Goal: Task Accomplishment & Management: Complete application form

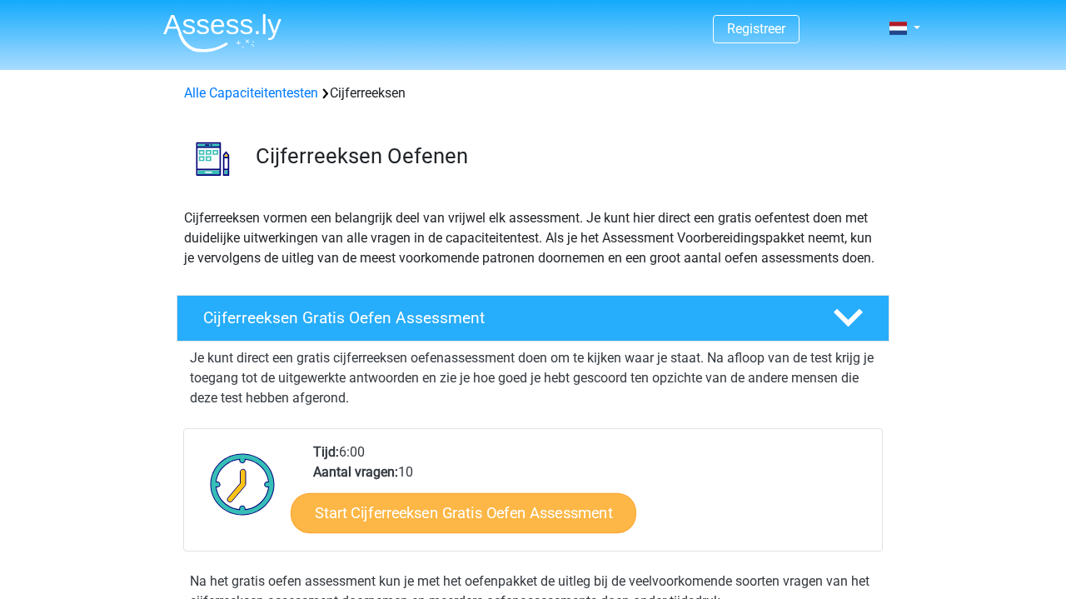
click at [462, 532] on link "Start Cijferreeksen Gratis Oefen Assessment" at bounding box center [464, 512] width 346 height 40
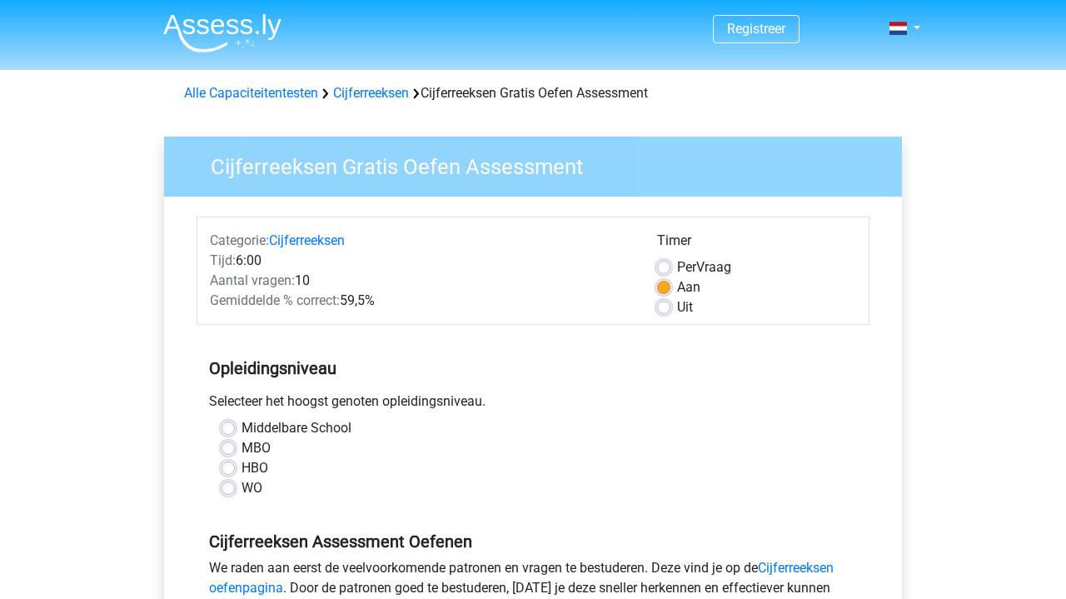
click at [241, 466] on label "HBO" at bounding box center [254, 468] width 27 height 20
click at [228, 466] on input "HBO" at bounding box center [227, 466] width 13 height 17
radio input "true"
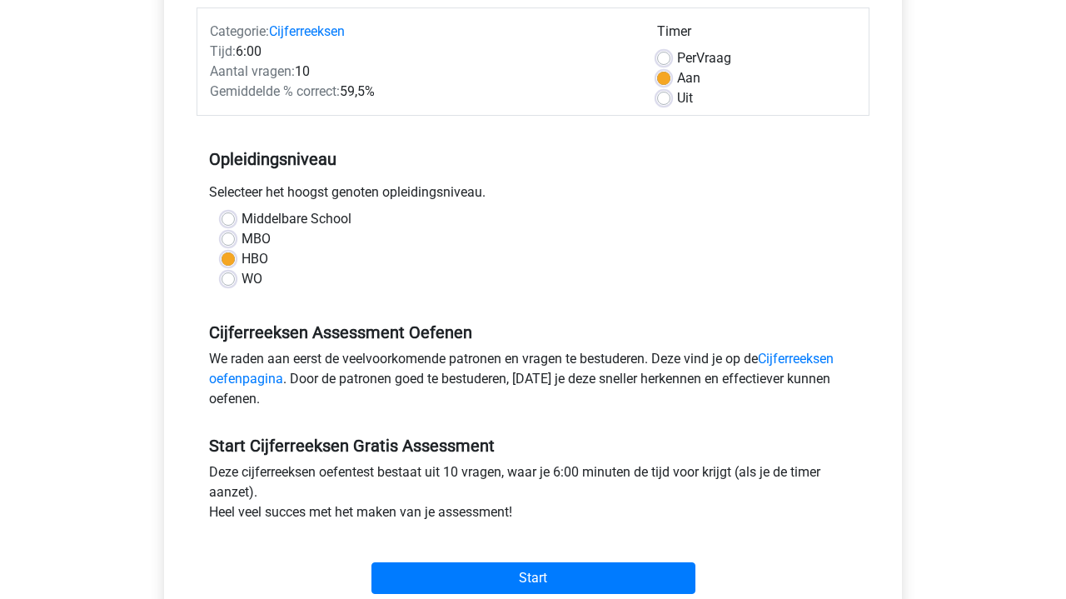
scroll to position [226, 0]
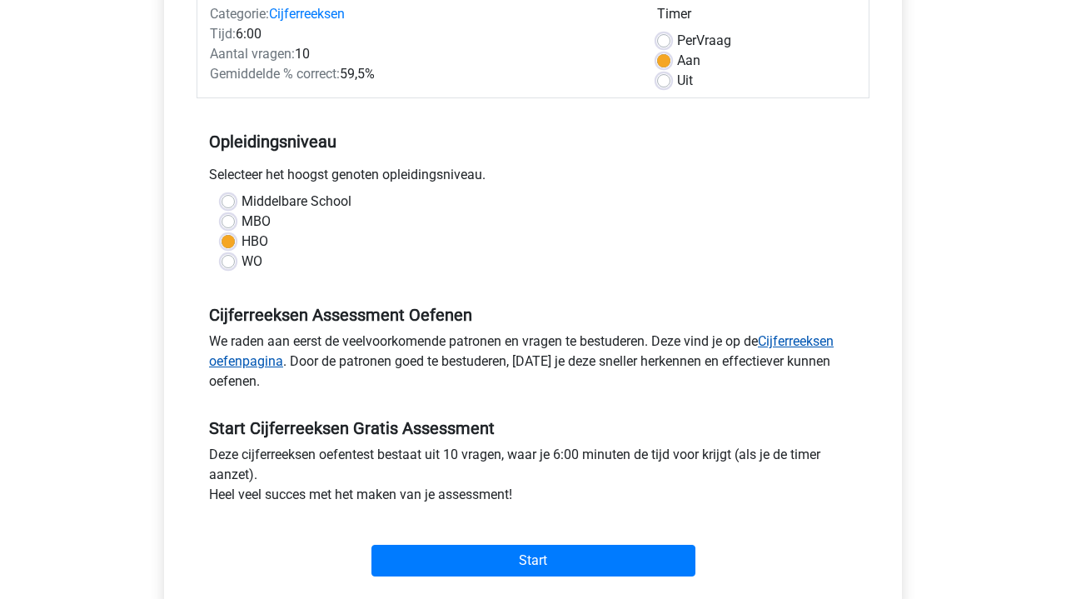
click at [263, 363] on link "Cijferreeksen oefenpagina" at bounding box center [521, 351] width 625 height 36
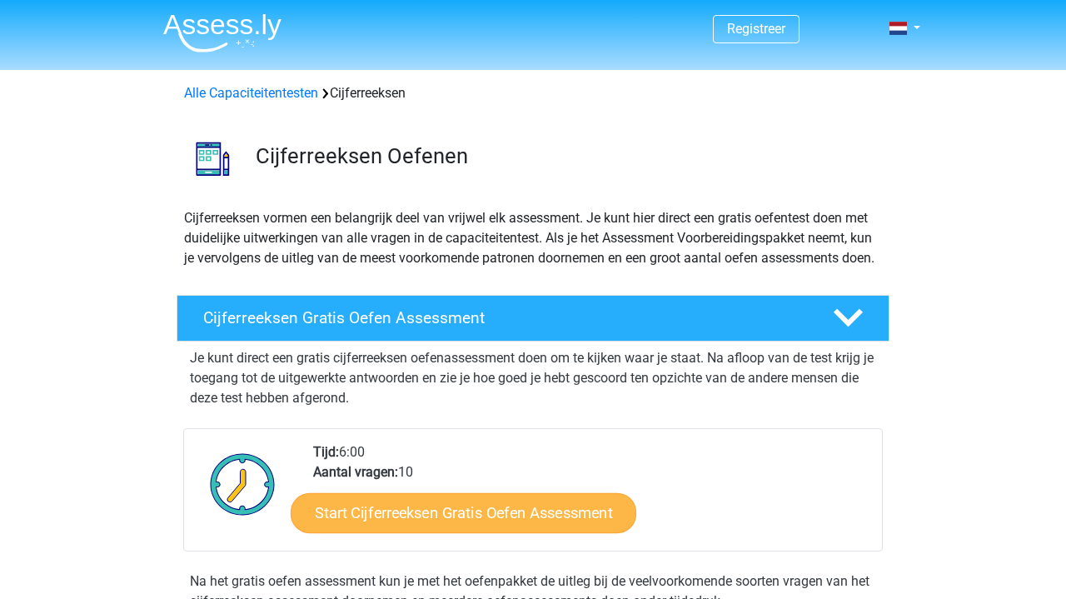
click at [455, 531] on link "Start Cijferreeksen Gratis Oefen Assessment" at bounding box center [464, 512] width 346 height 40
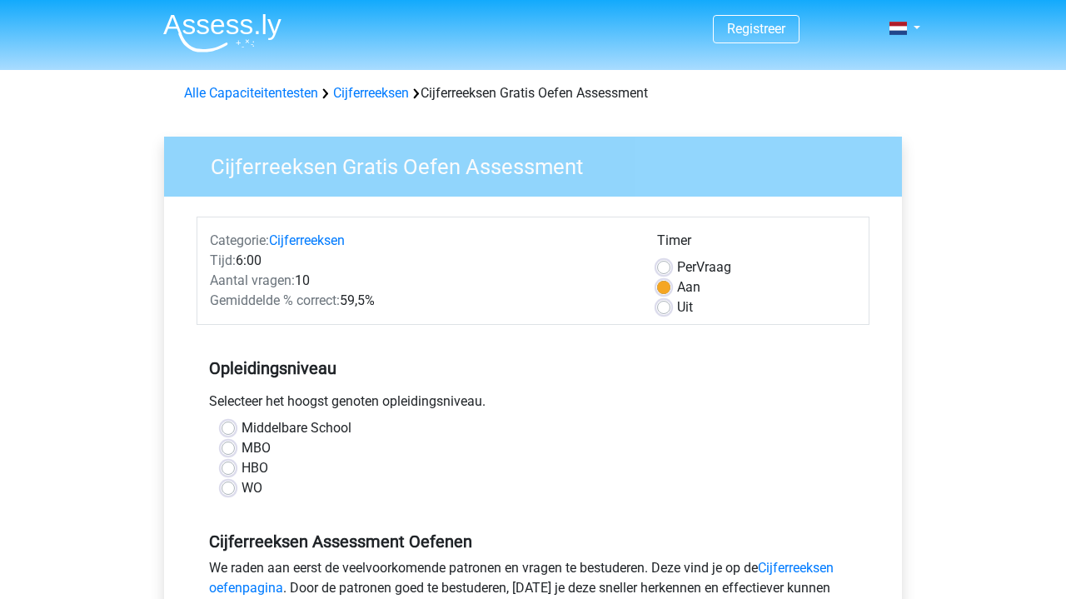
click at [241, 469] on label "HBO" at bounding box center [254, 468] width 27 height 20
click at [231, 469] on input "HBO" at bounding box center [227, 466] width 13 height 17
radio input "true"
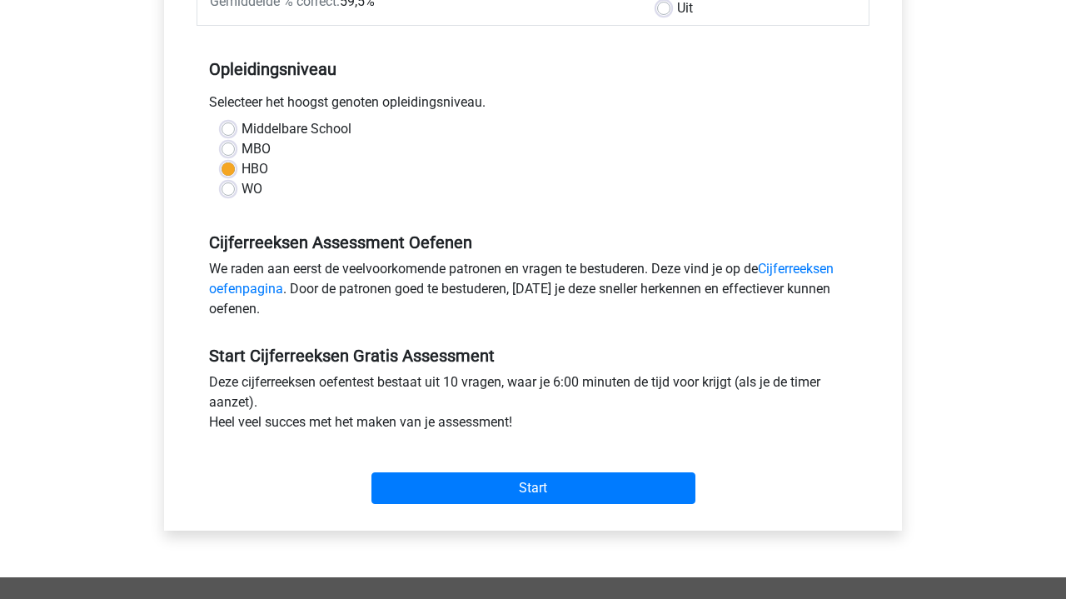
scroll to position [306, 0]
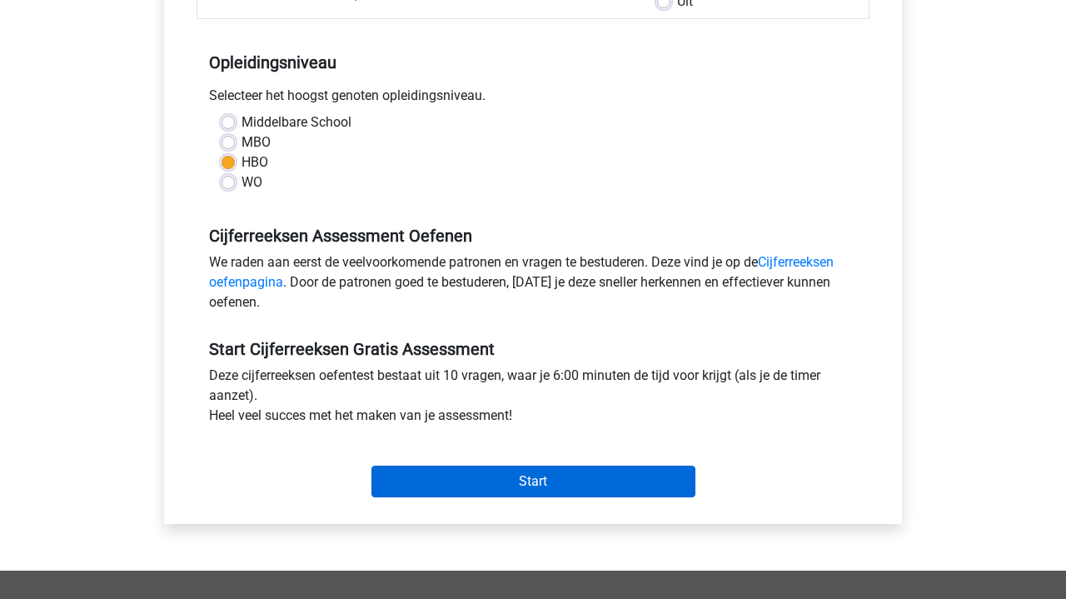
click at [526, 478] on input "Start" at bounding box center [533, 481] width 324 height 32
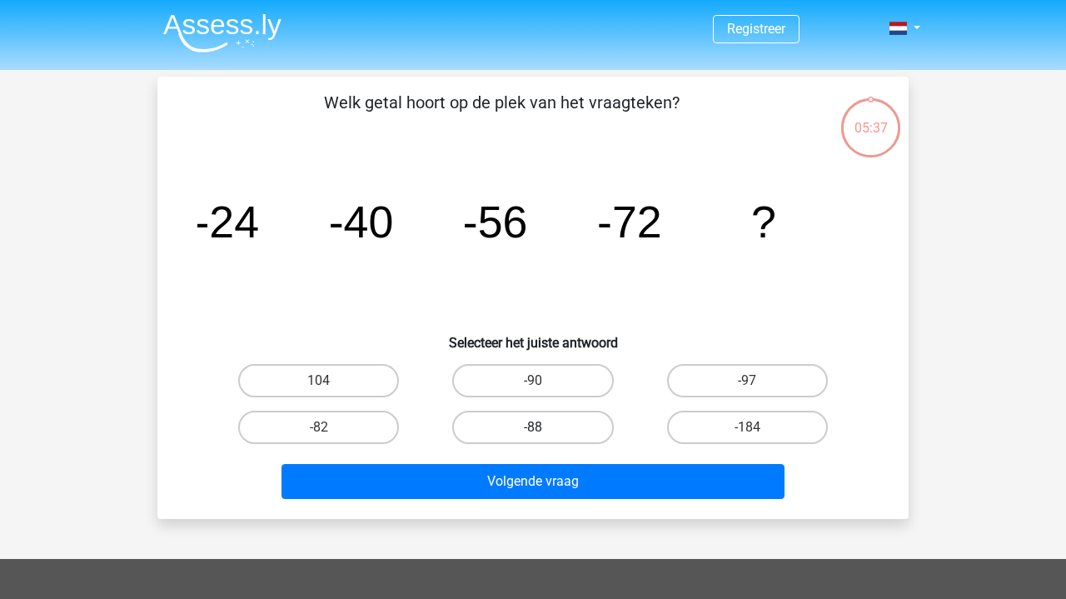
click at [535, 423] on label "-88" at bounding box center [532, 427] width 161 height 33
click at [535, 427] on input "-88" at bounding box center [538, 432] width 11 height 11
radio input "true"
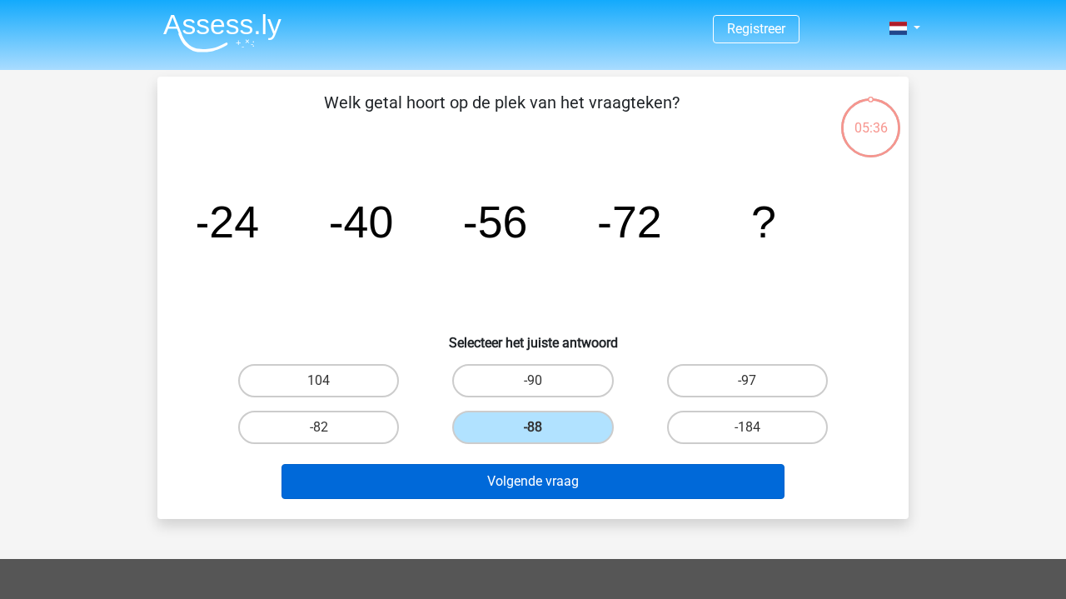
click at [541, 481] on button "Volgende vraag" at bounding box center [533, 481] width 504 height 35
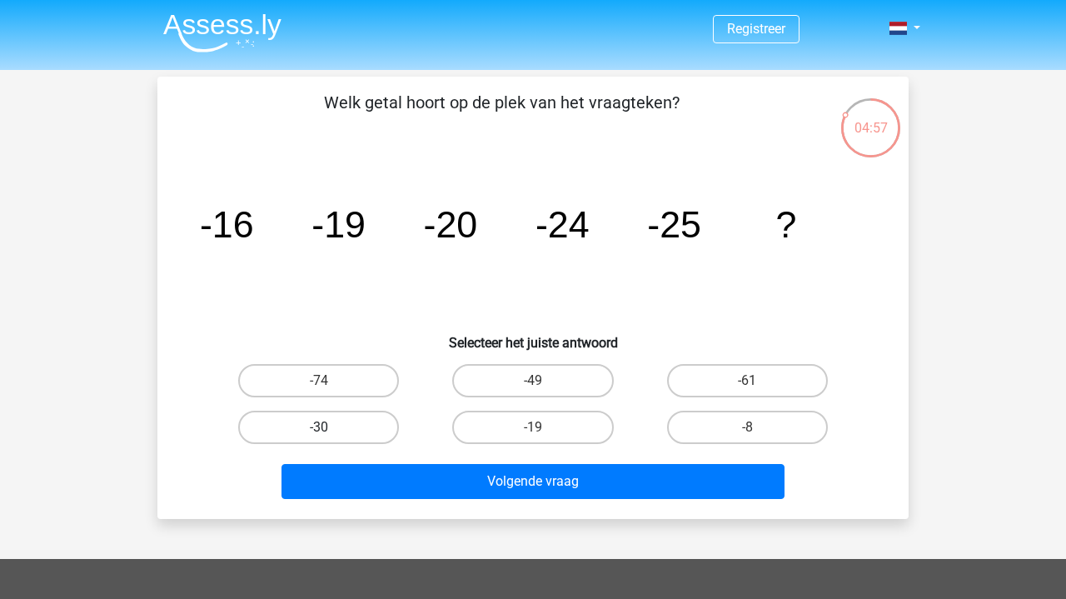
click at [311, 424] on label "-30" at bounding box center [318, 427] width 161 height 33
click at [319, 427] on input "-30" at bounding box center [324, 432] width 11 height 11
radio input "true"
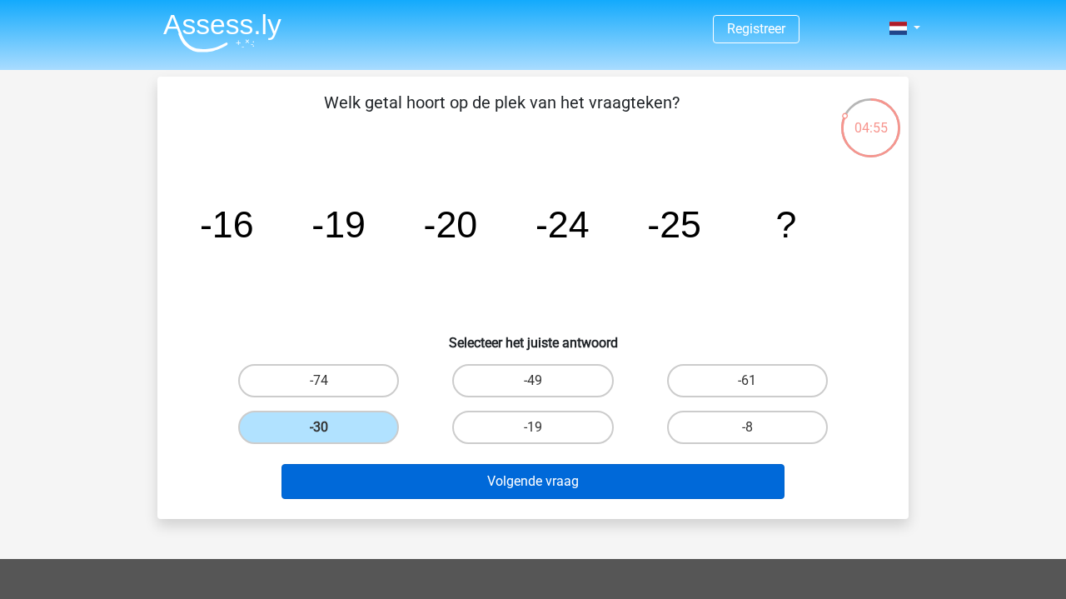
click at [551, 483] on button "Volgende vraag" at bounding box center [533, 481] width 504 height 35
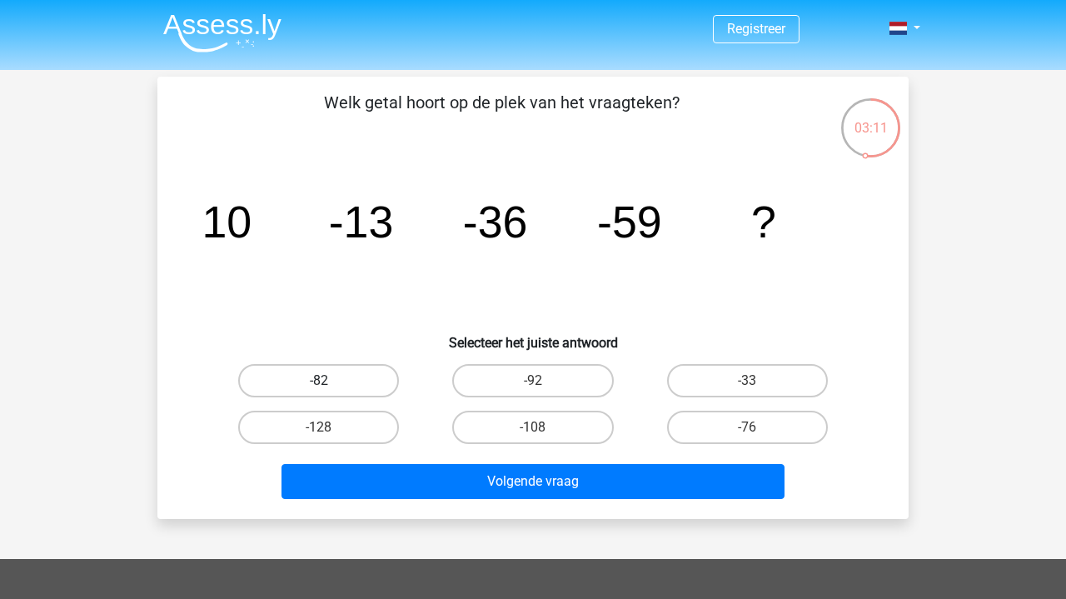
click at [305, 374] on label "-82" at bounding box center [318, 380] width 161 height 33
click at [319, 381] on input "-82" at bounding box center [324, 386] width 11 height 11
radio input "true"
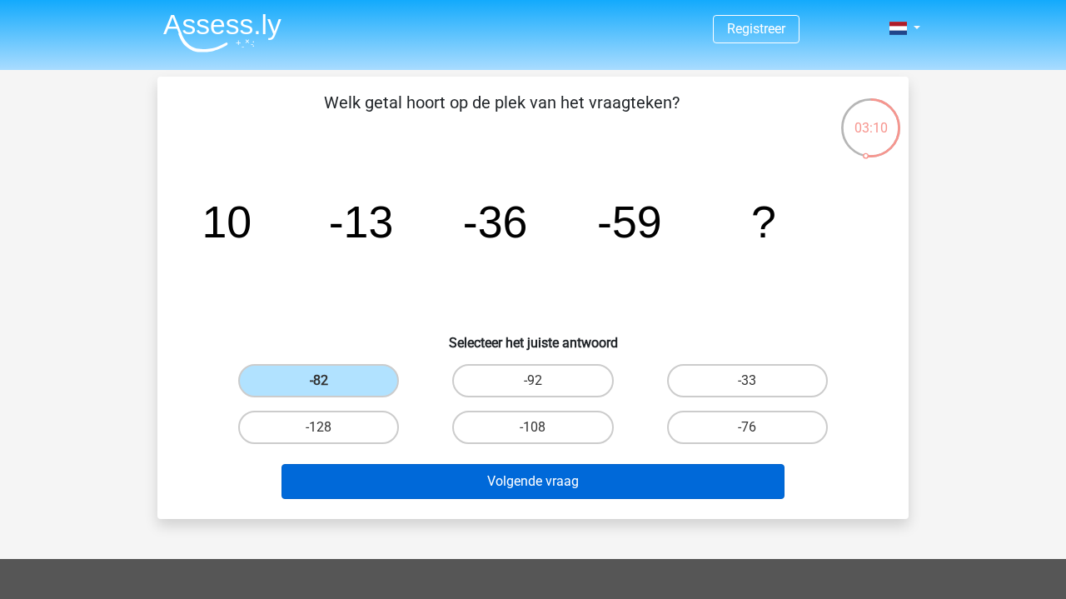
click at [533, 483] on button "Volgende vraag" at bounding box center [533, 481] width 504 height 35
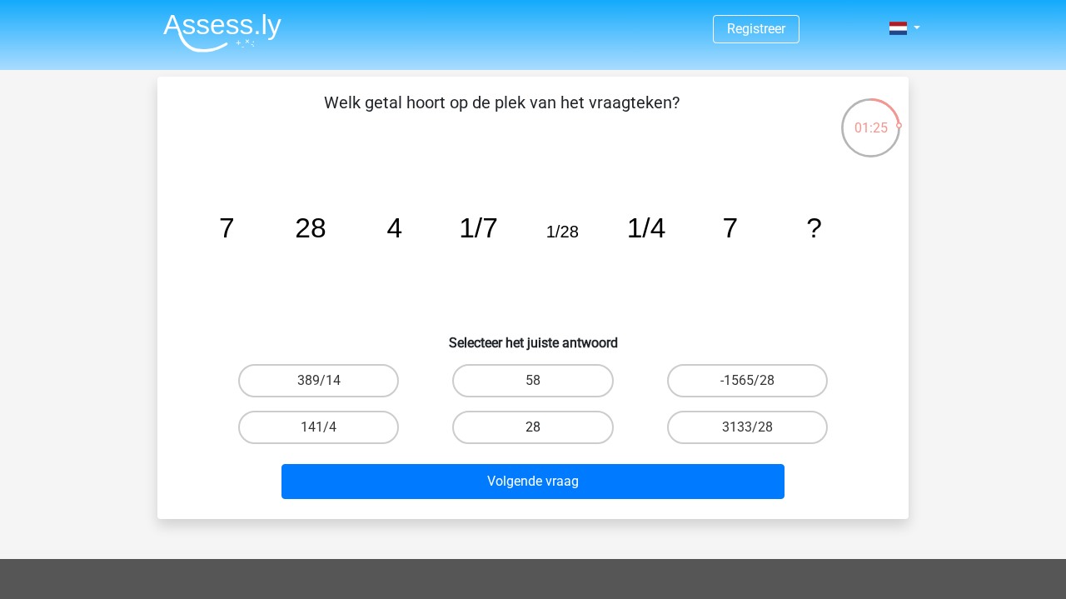
click at [517, 423] on label "28" at bounding box center [532, 427] width 161 height 33
click at [533, 427] on input "28" at bounding box center [538, 432] width 11 height 11
radio input "true"
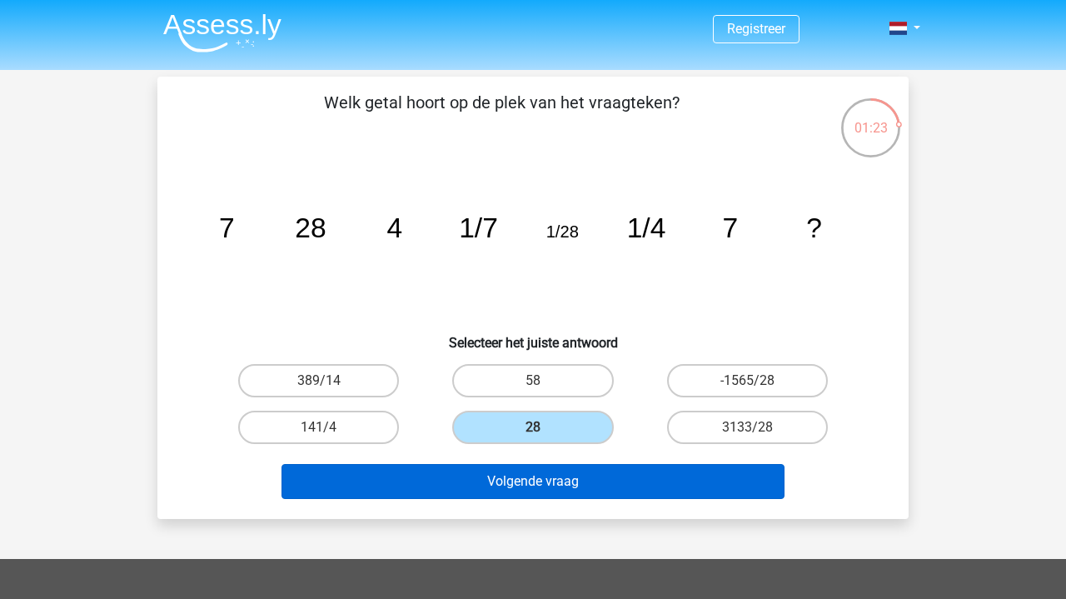
click at [550, 479] on button "Volgende vraag" at bounding box center [533, 481] width 504 height 35
